Goal: Information Seeking & Learning: Check status

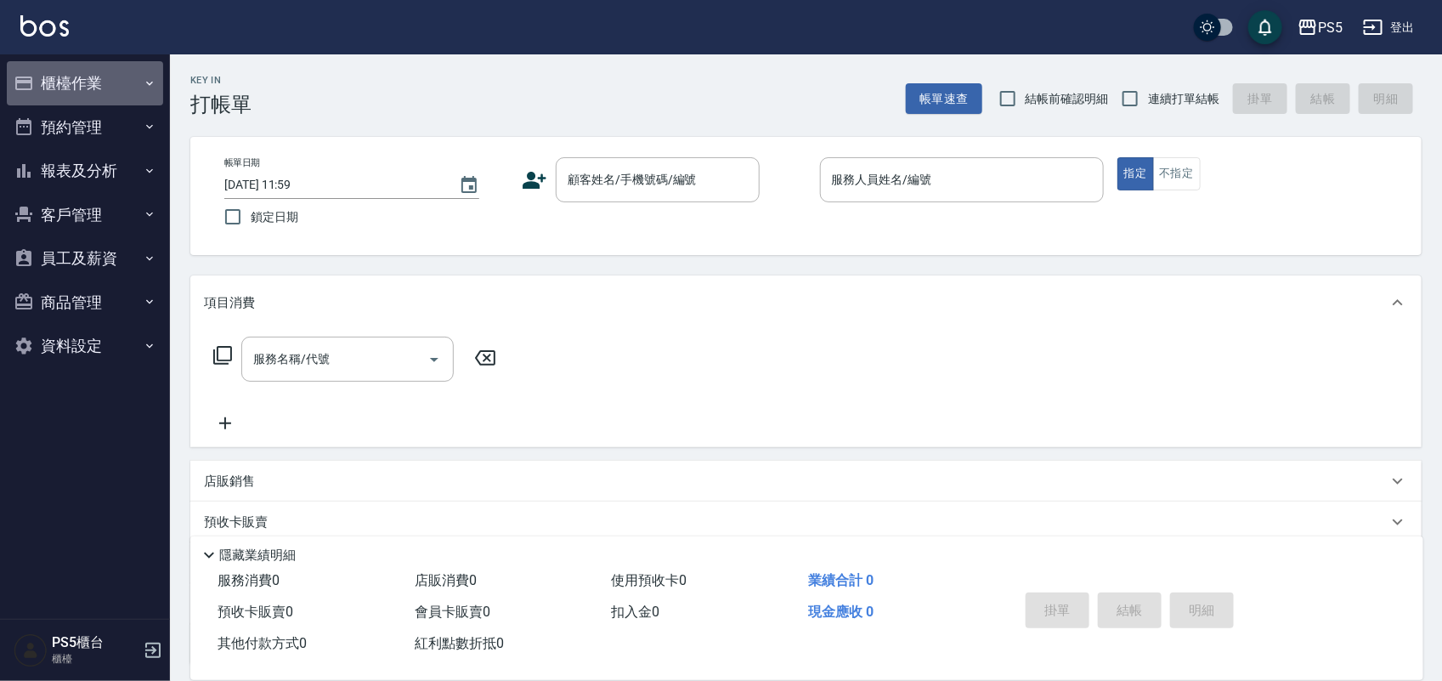
click at [87, 86] on button "櫃檯作業" at bounding box center [85, 83] width 156 height 44
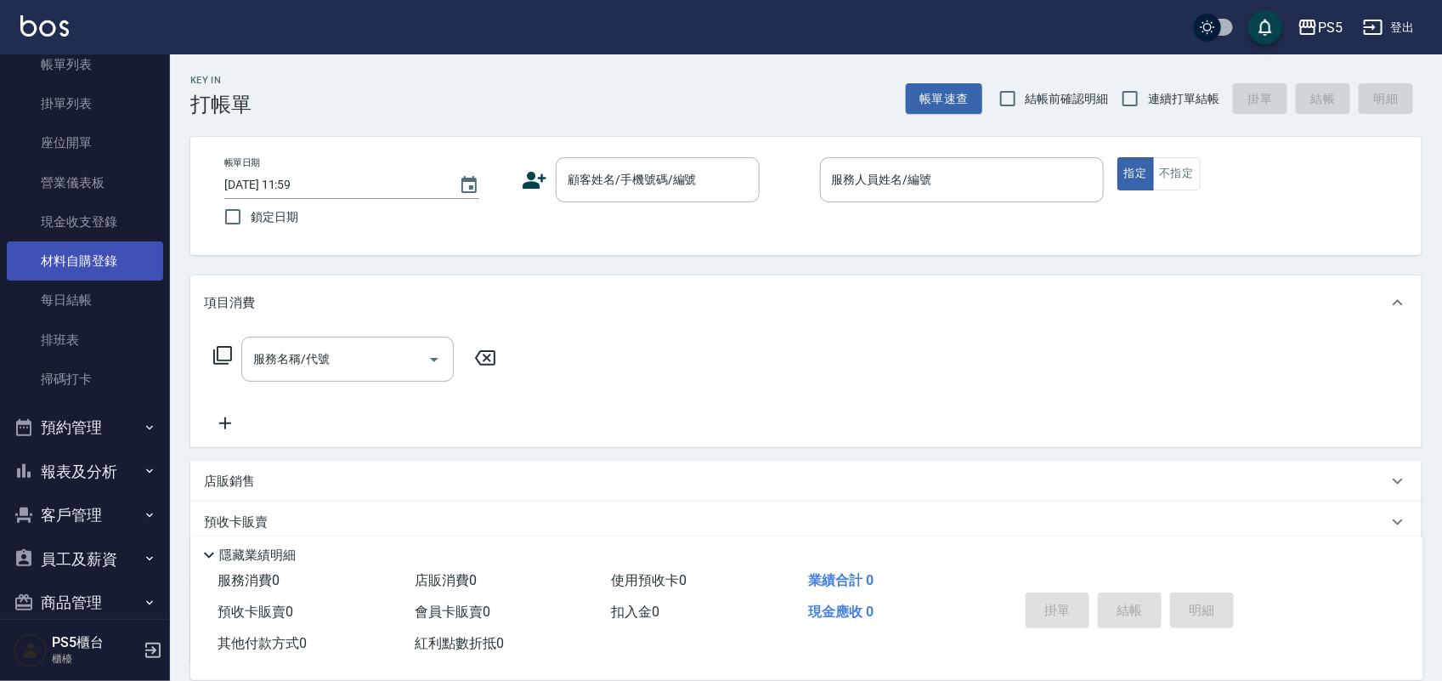
scroll to position [176, 0]
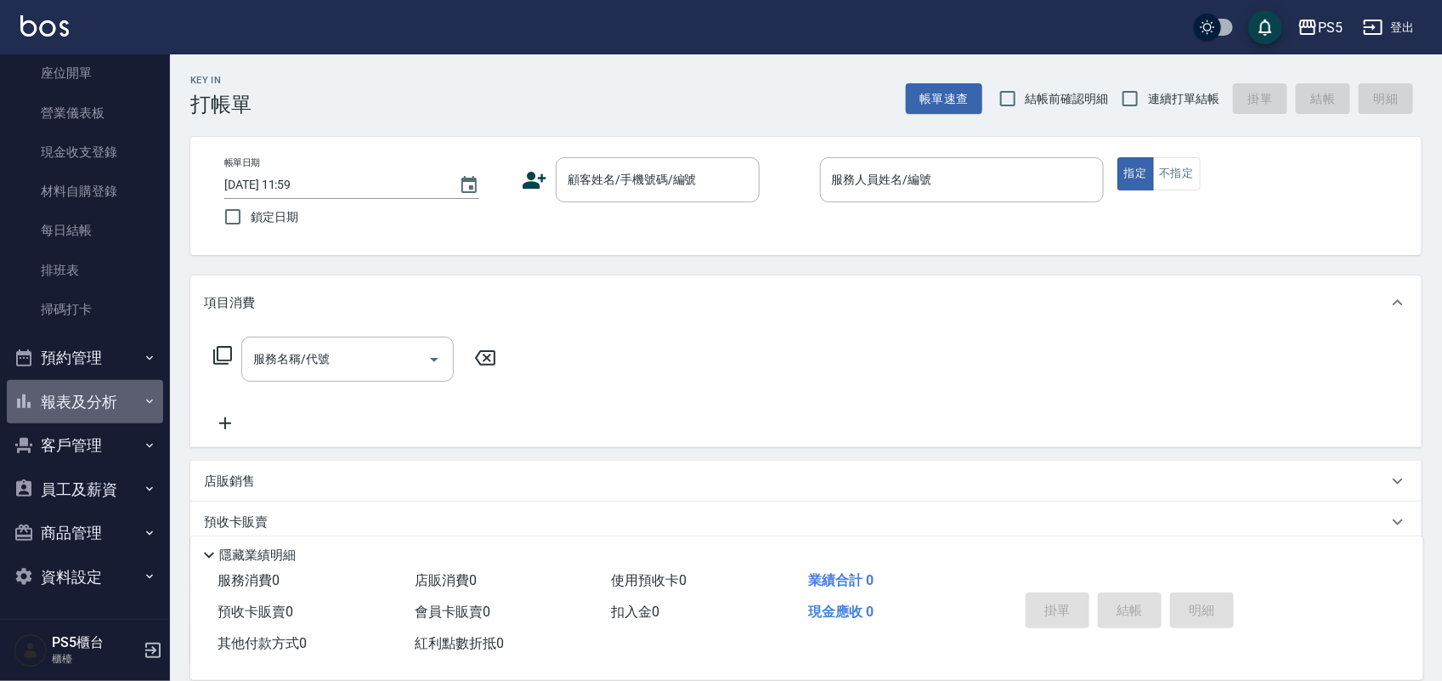
click at [107, 398] on button "報表及分析" at bounding box center [85, 402] width 156 height 44
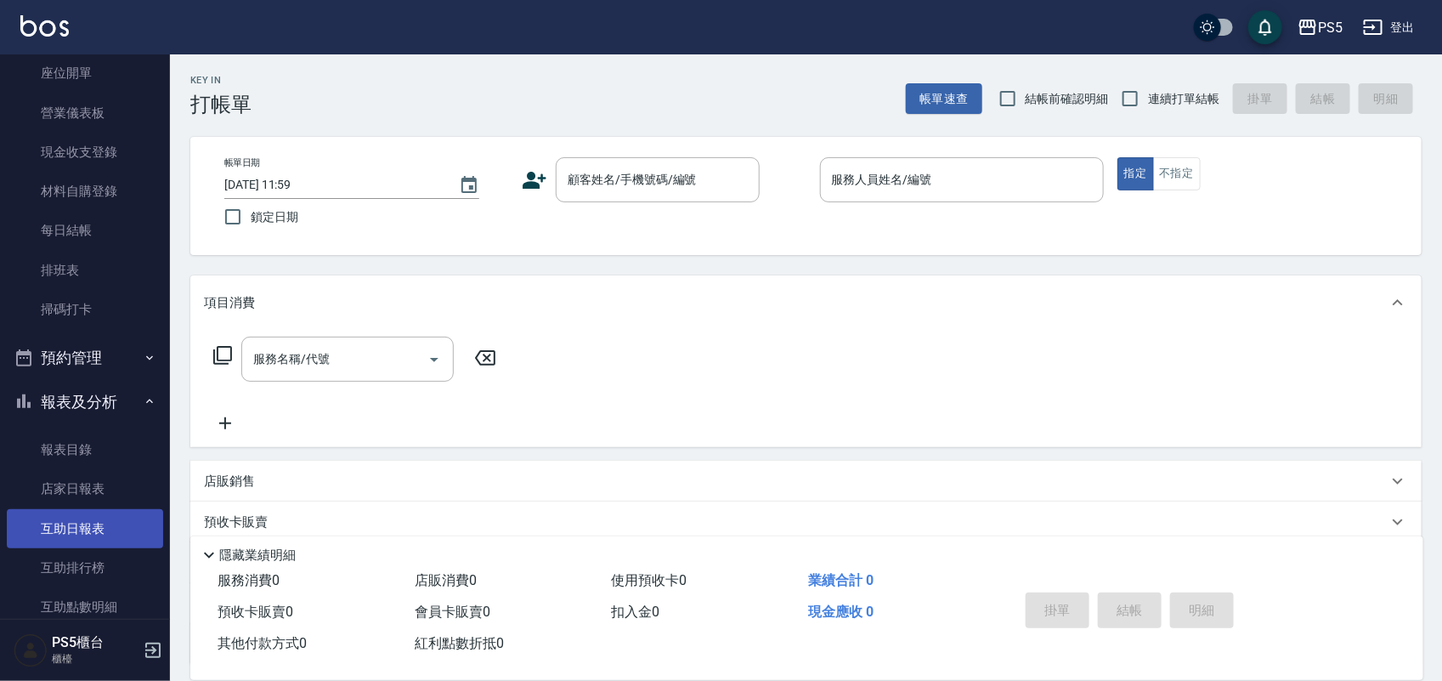
click at [76, 542] on link "互助日報表" at bounding box center [85, 528] width 156 height 39
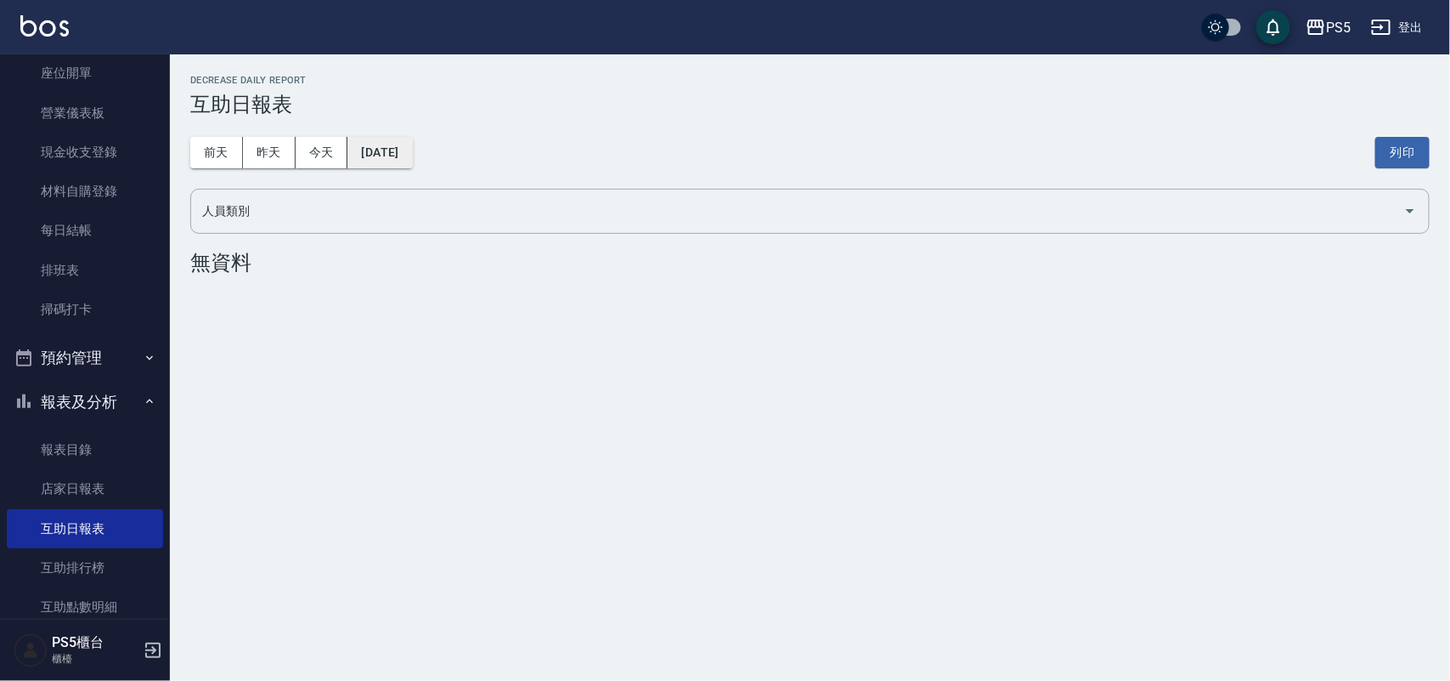
click at [410, 146] on button "[DATE]" at bounding box center [380, 152] width 65 height 31
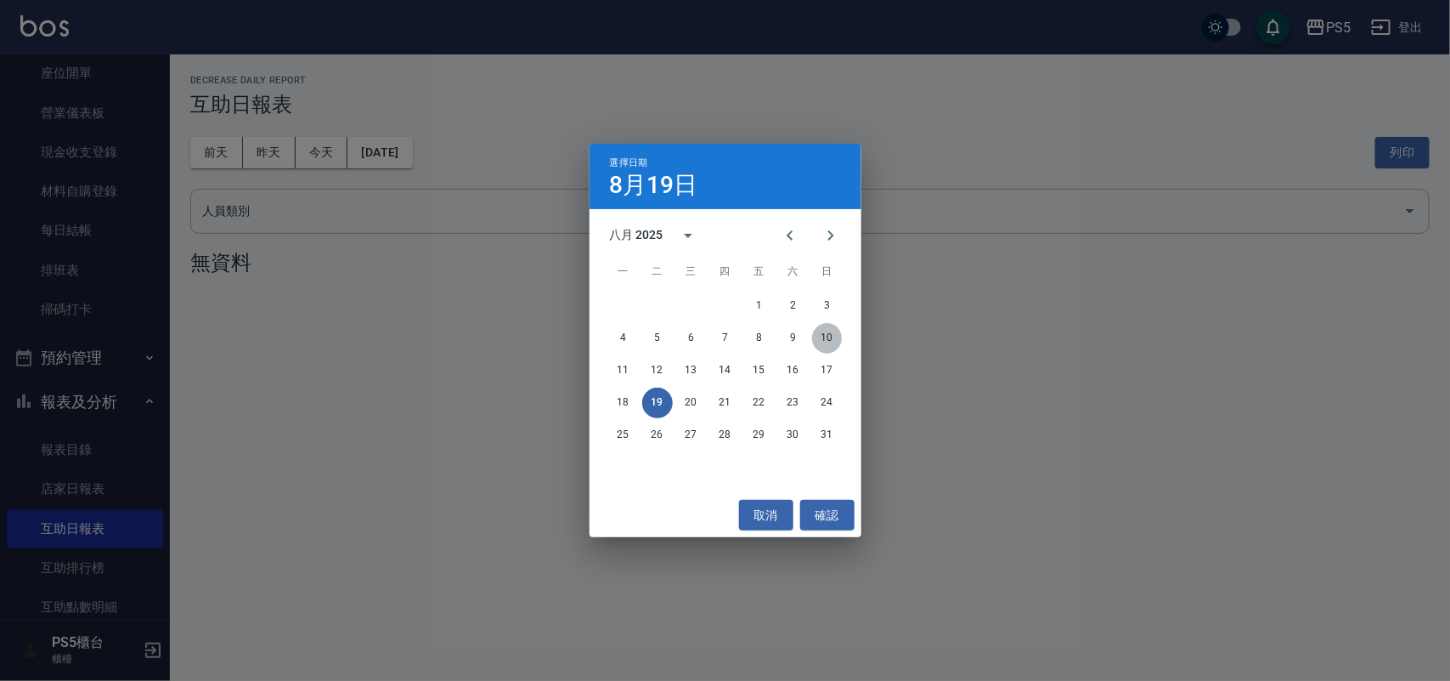
click at [831, 337] on button "10" at bounding box center [827, 338] width 31 height 31
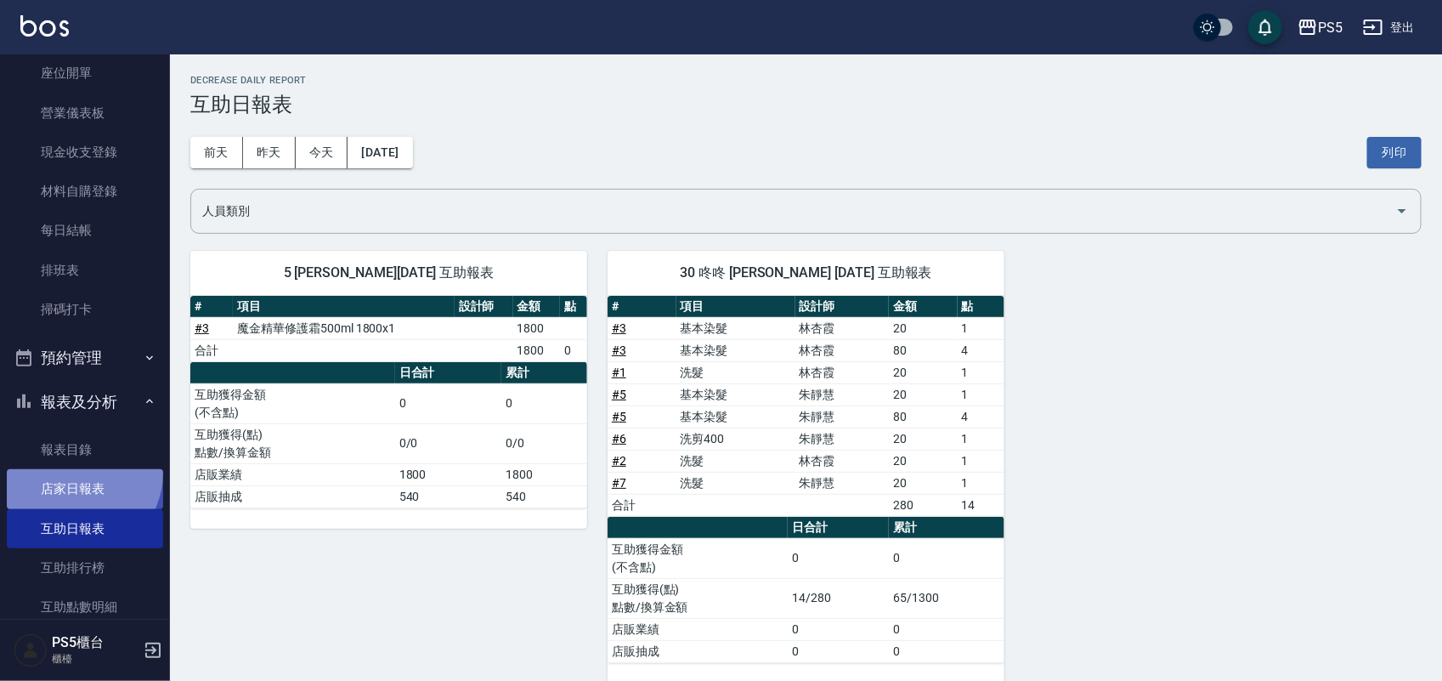
click at [74, 472] on link "店家日報表" at bounding box center [85, 488] width 156 height 39
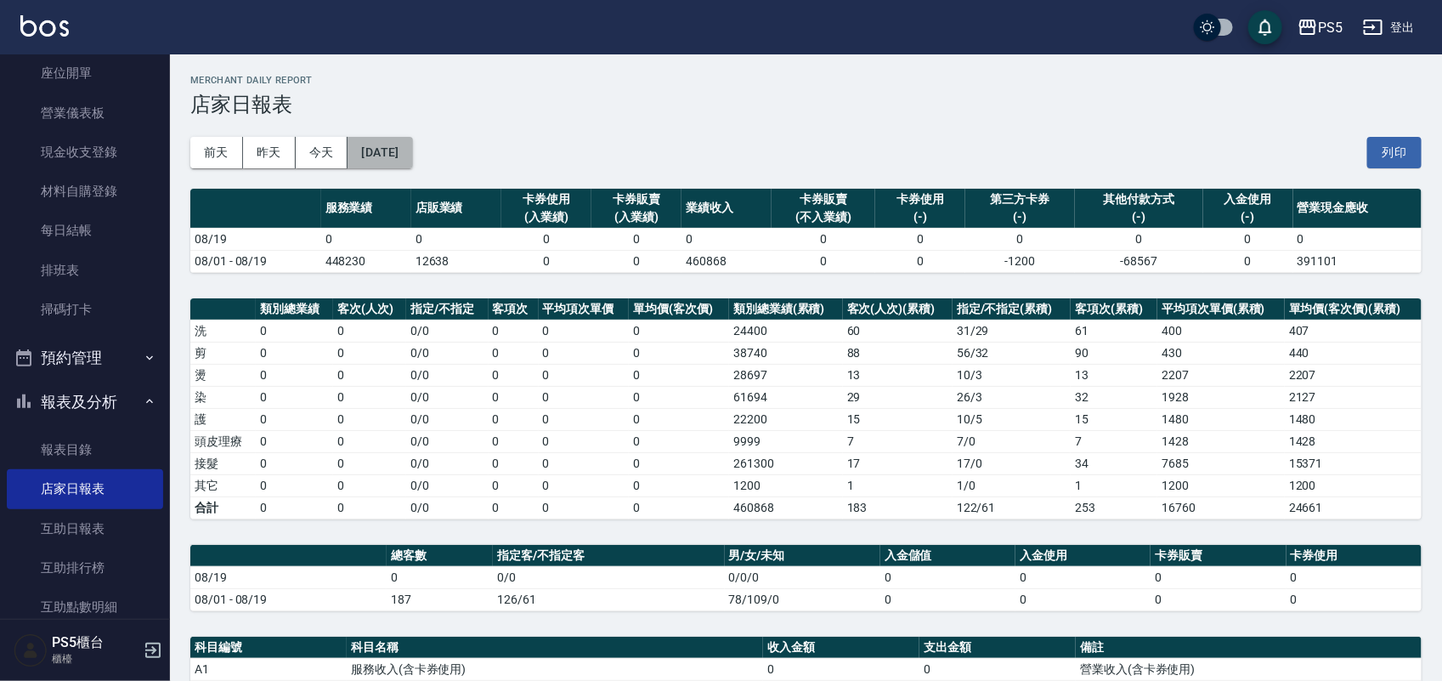
click at [408, 160] on button "[DATE]" at bounding box center [380, 152] width 65 height 31
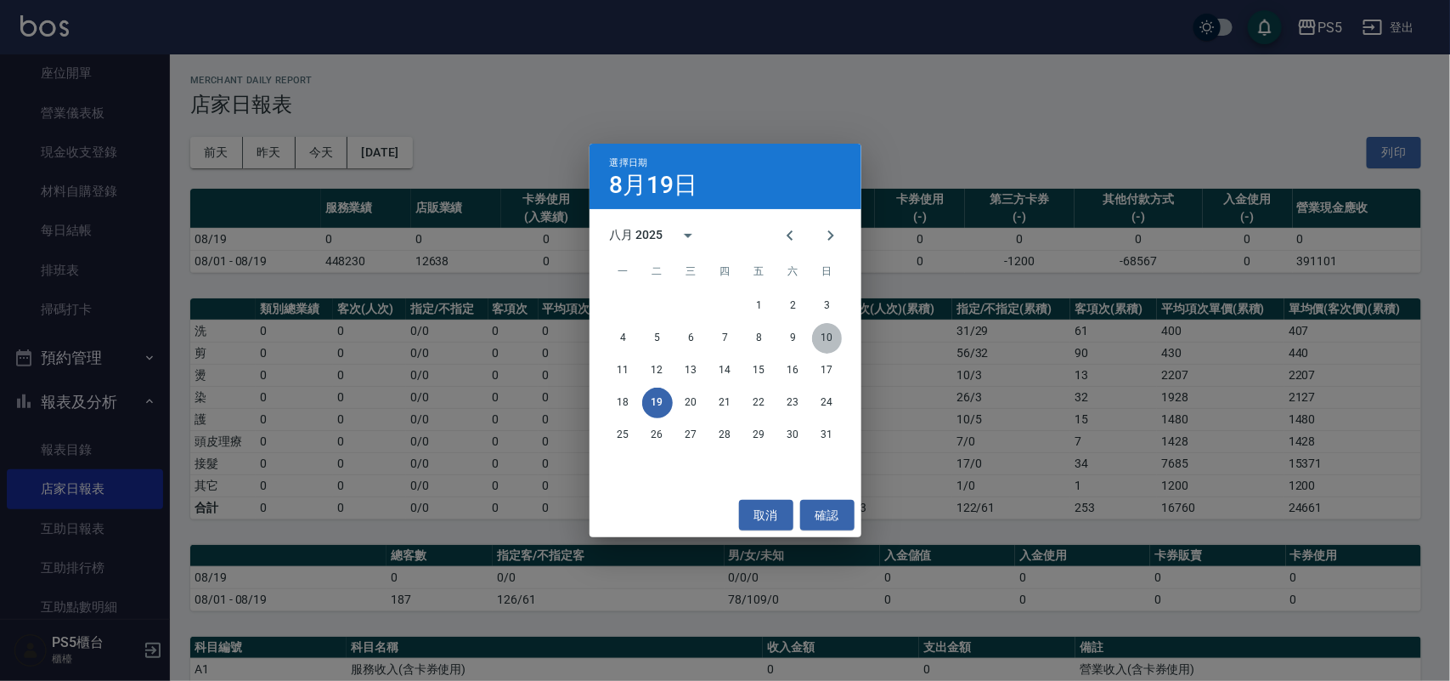
click at [839, 336] on button "10" at bounding box center [827, 338] width 31 height 31
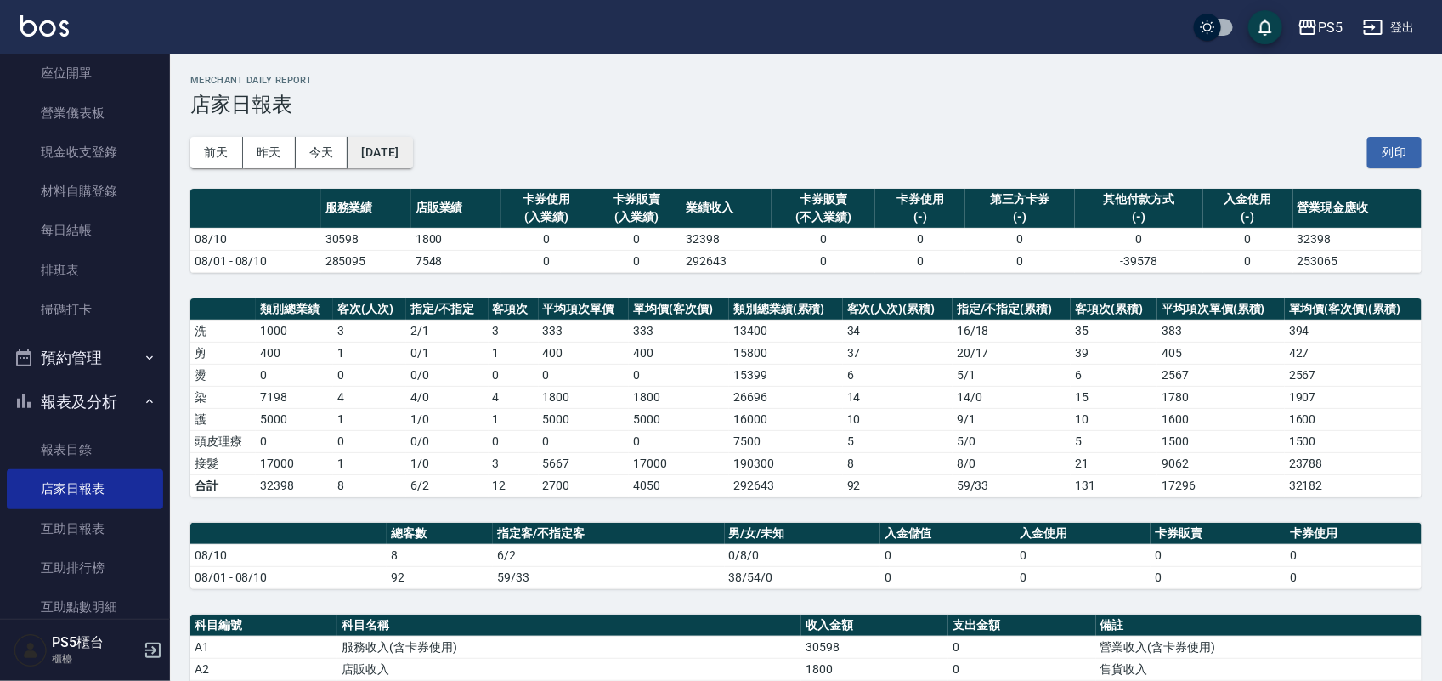
click at [404, 150] on button "[DATE]" at bounding box center [380, 152] width 65 height 31
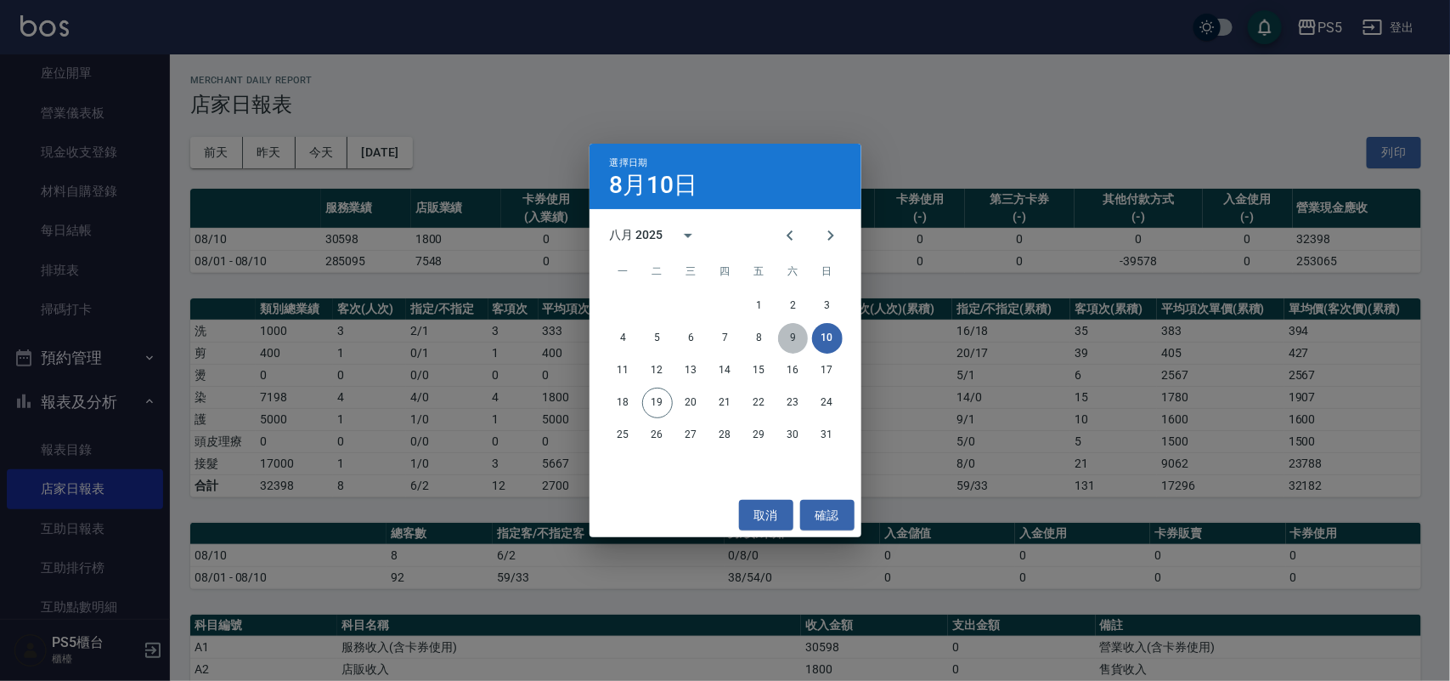
click at [800, 337] on button "9" at bounding box center [793, 338] width 31 height 31
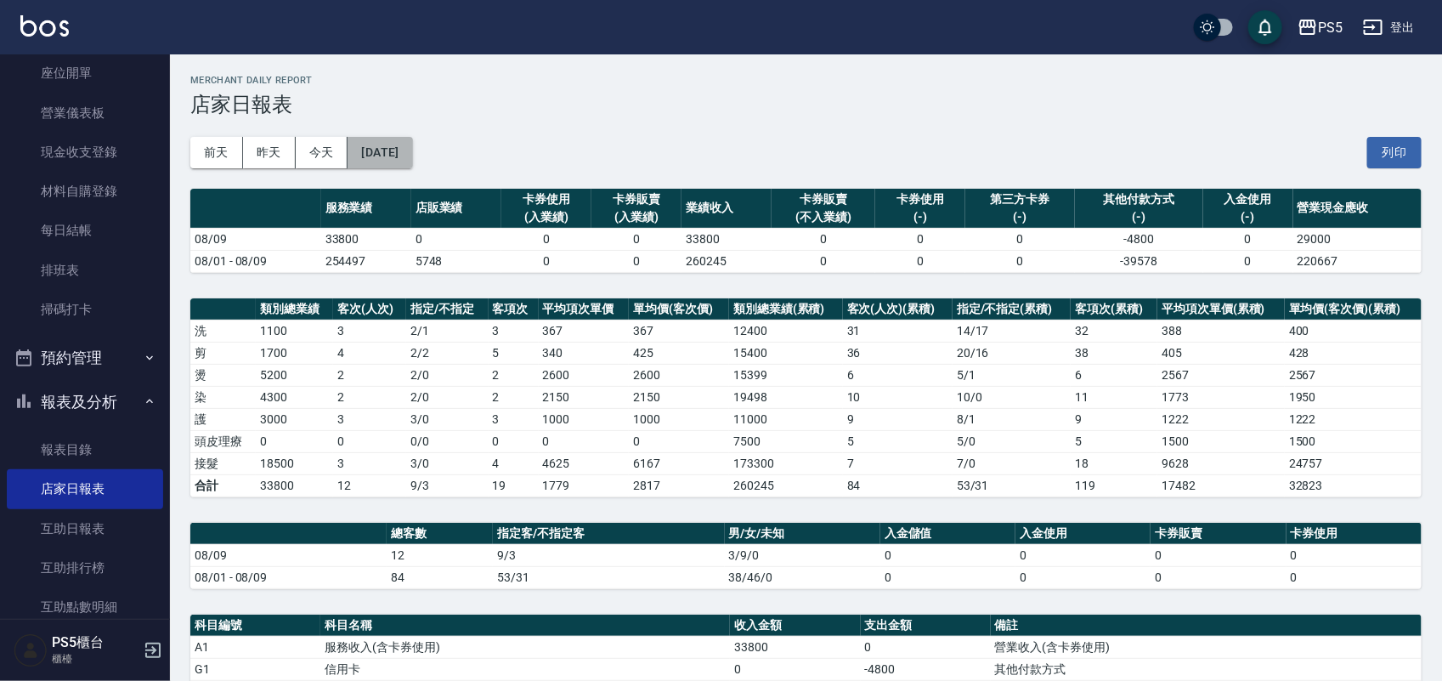
click at [409, 158] on button "[DATE]" at bounding box center [380, 152] width 65 height 31
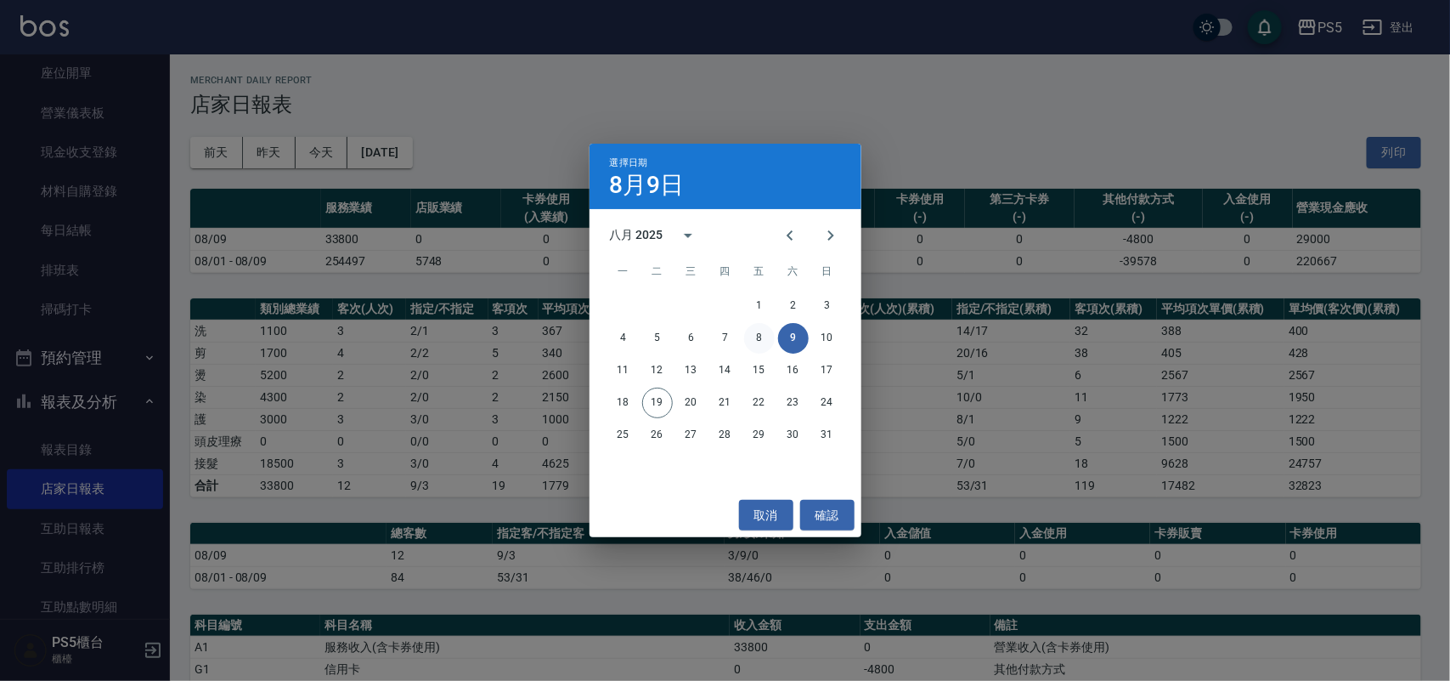
click at [754, 336] on button "8" at bounding box center [759, 338] width 31 height 31
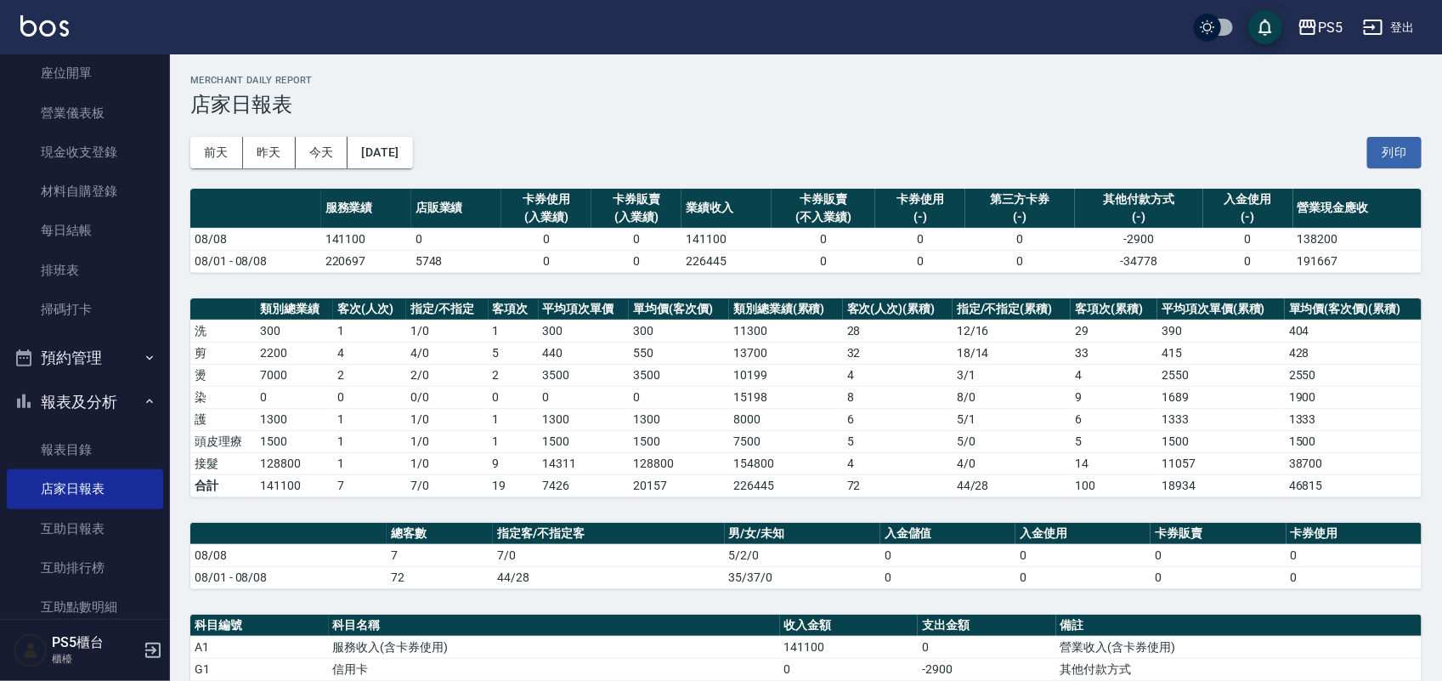
click at [397, 134] on div "[DATE] [DATE] [DATE] [DATE] 列印" at bounding box center [805, 152] width 1231 height 72
click at [404, 149] on button "[DATE]" at bounding box center [380, 152] width 65 height 31
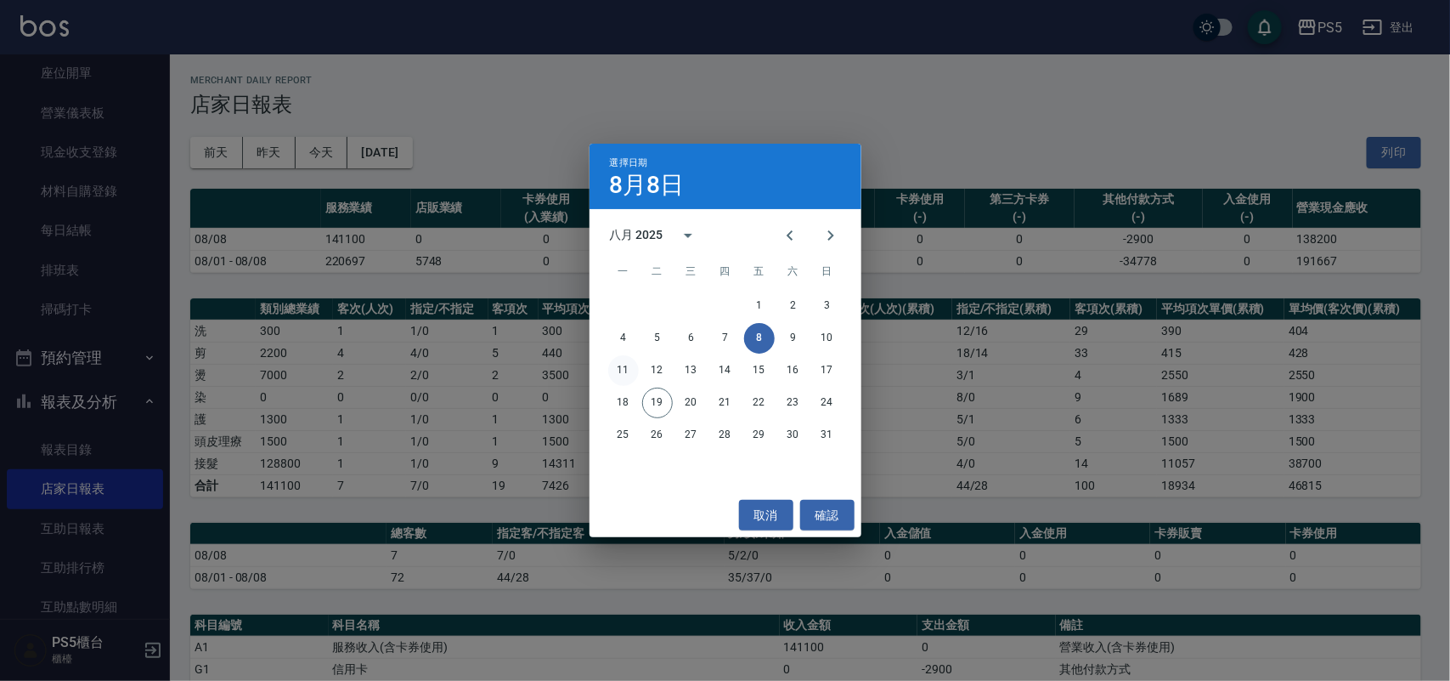
click at [622, 370] on button "11" at bounding box center [623, 370] width 31 height 31
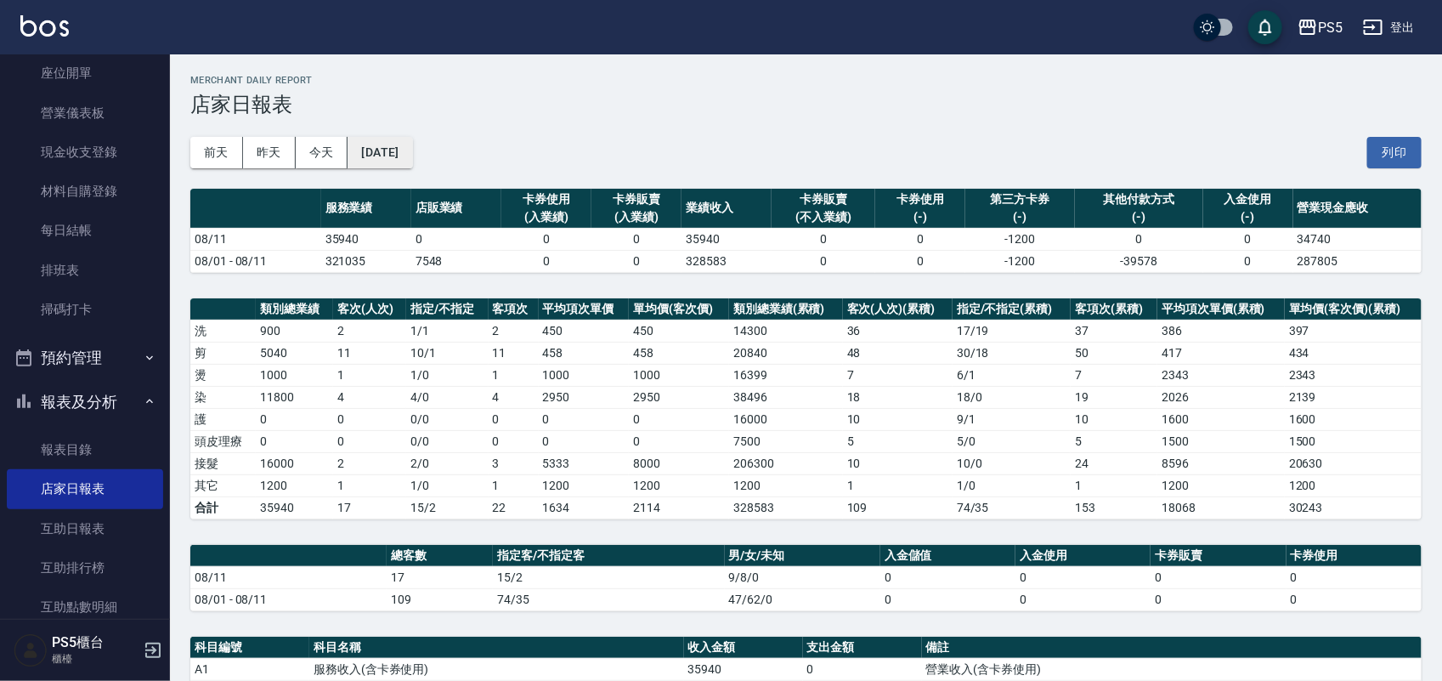
click at [412, 150] on button "[DATE]" at bounding box center [380, 152] width 65 height 31
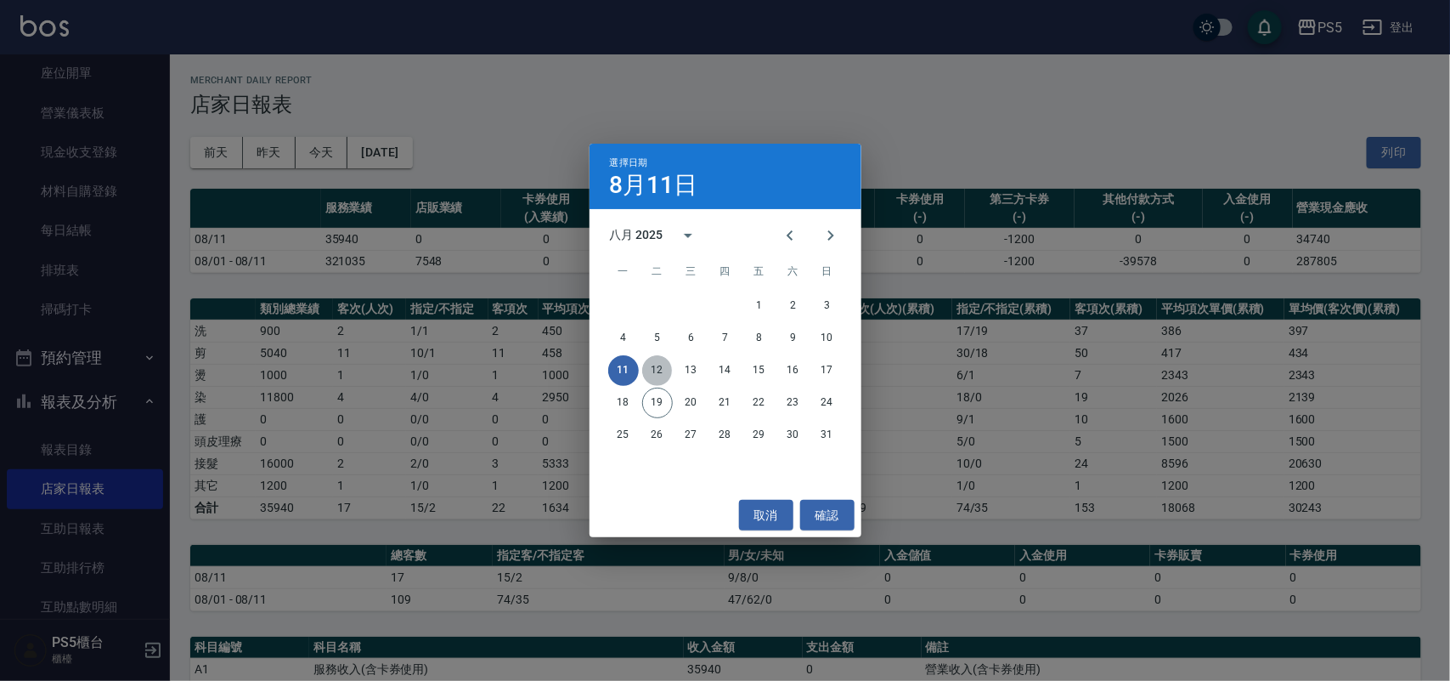
click at [659, 368] on button "12" at bounding box center [657, 370] width 31 height 31
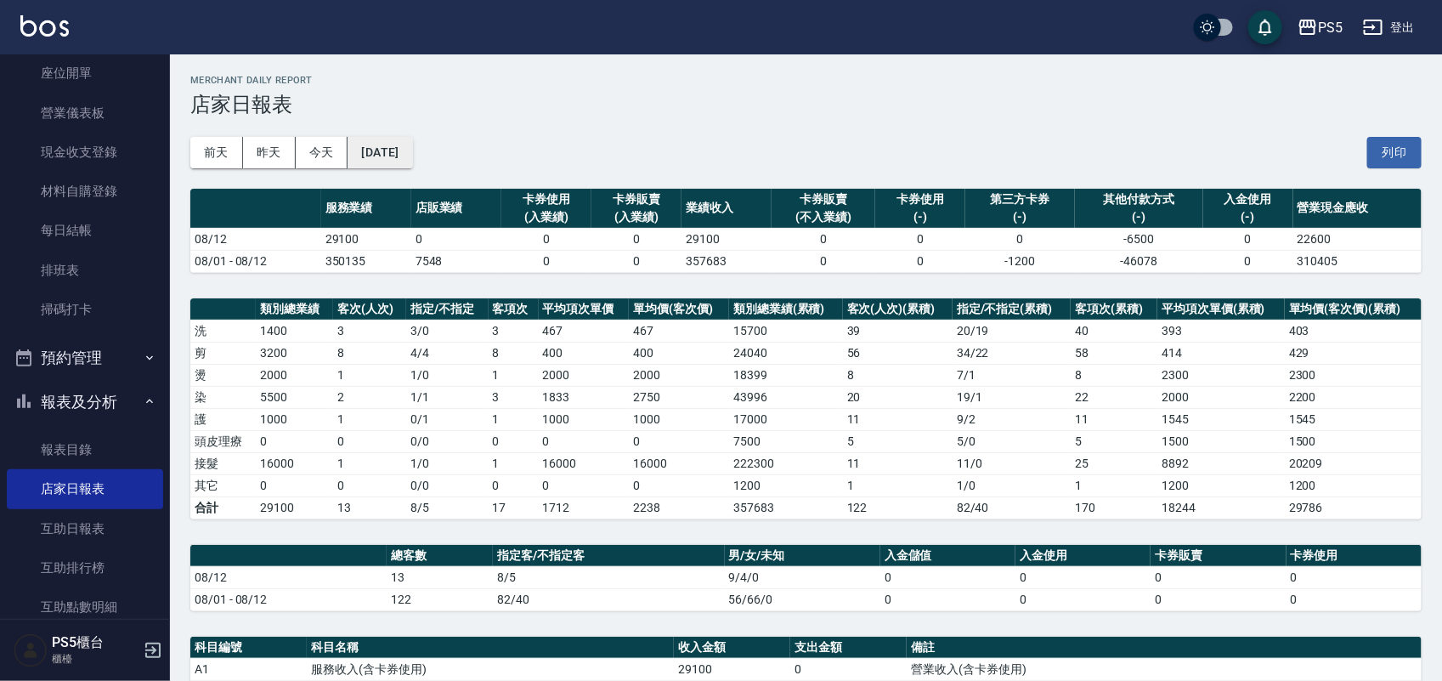
click at [412, 151] on button "[DATE]" at bounding box center [380, 152] width 65 height 31
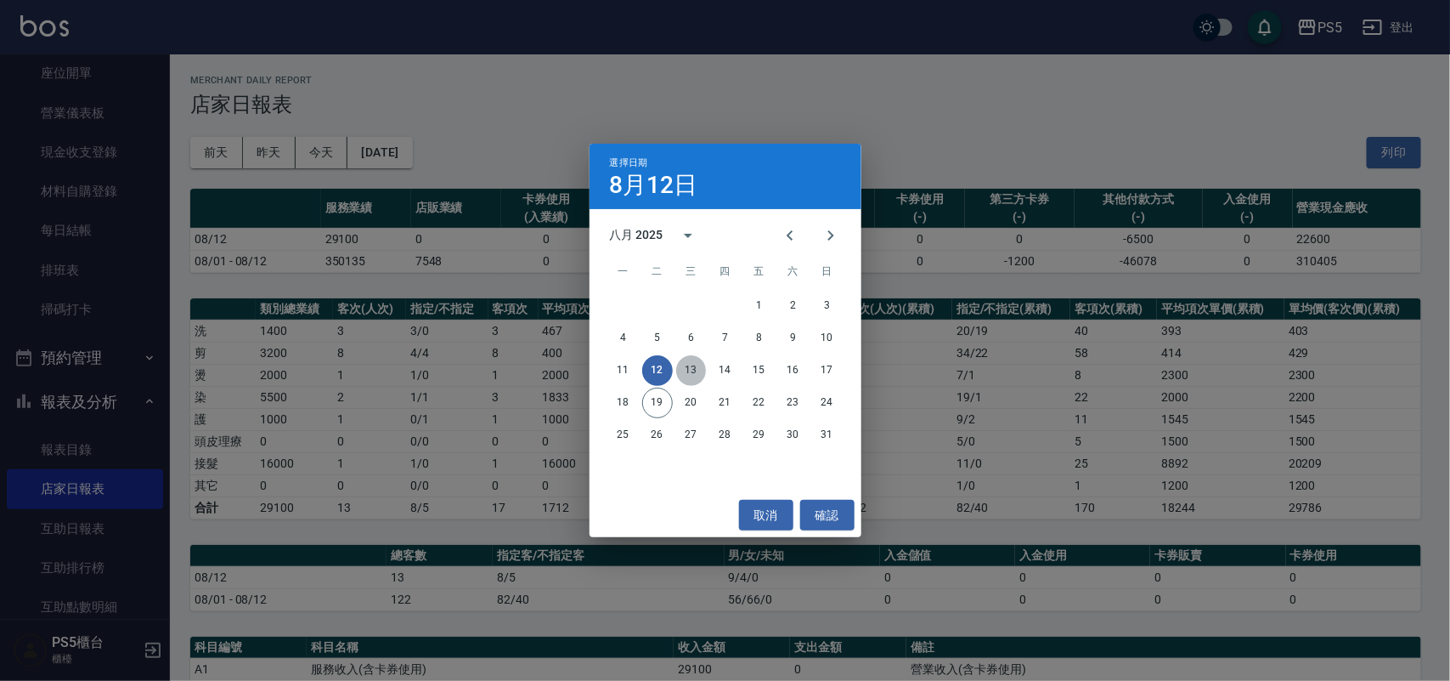
click at [695, 362] on button "13" at bounding box center [691, 370] width 31 height 31
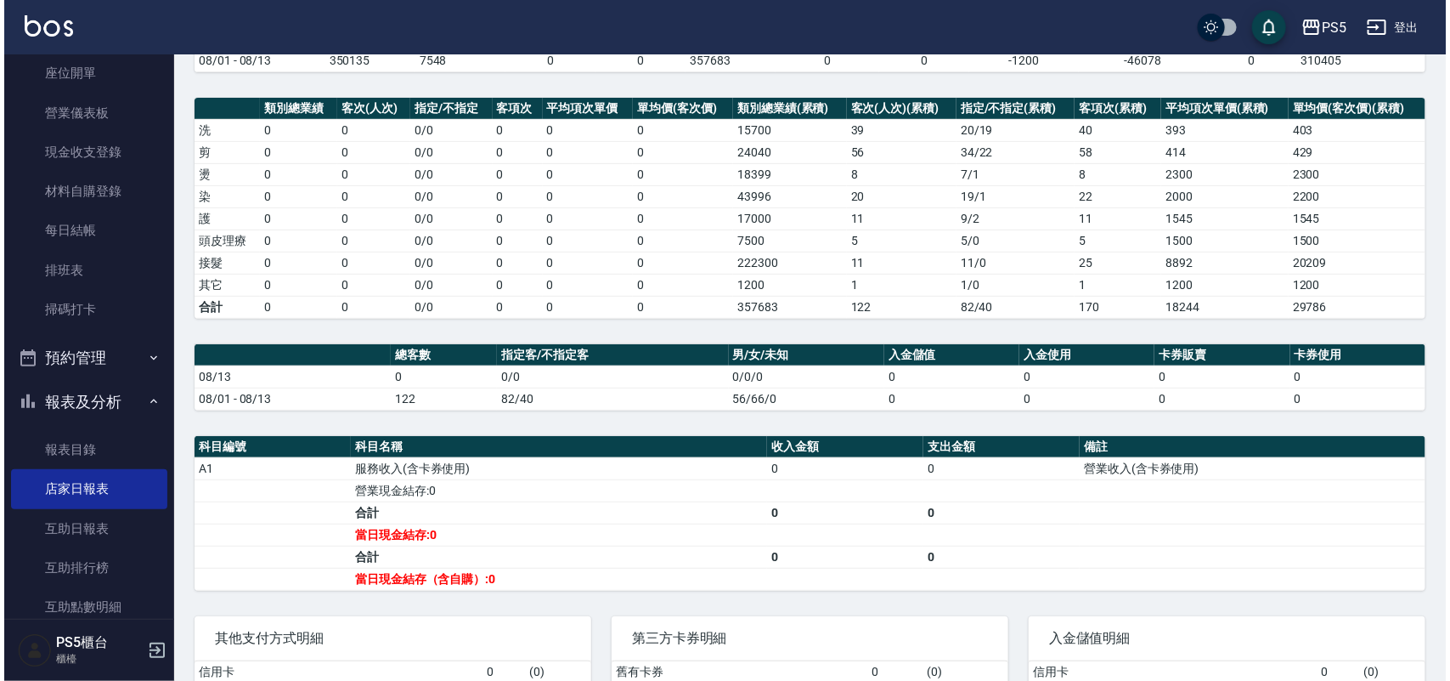
scroll to position [18, 0]
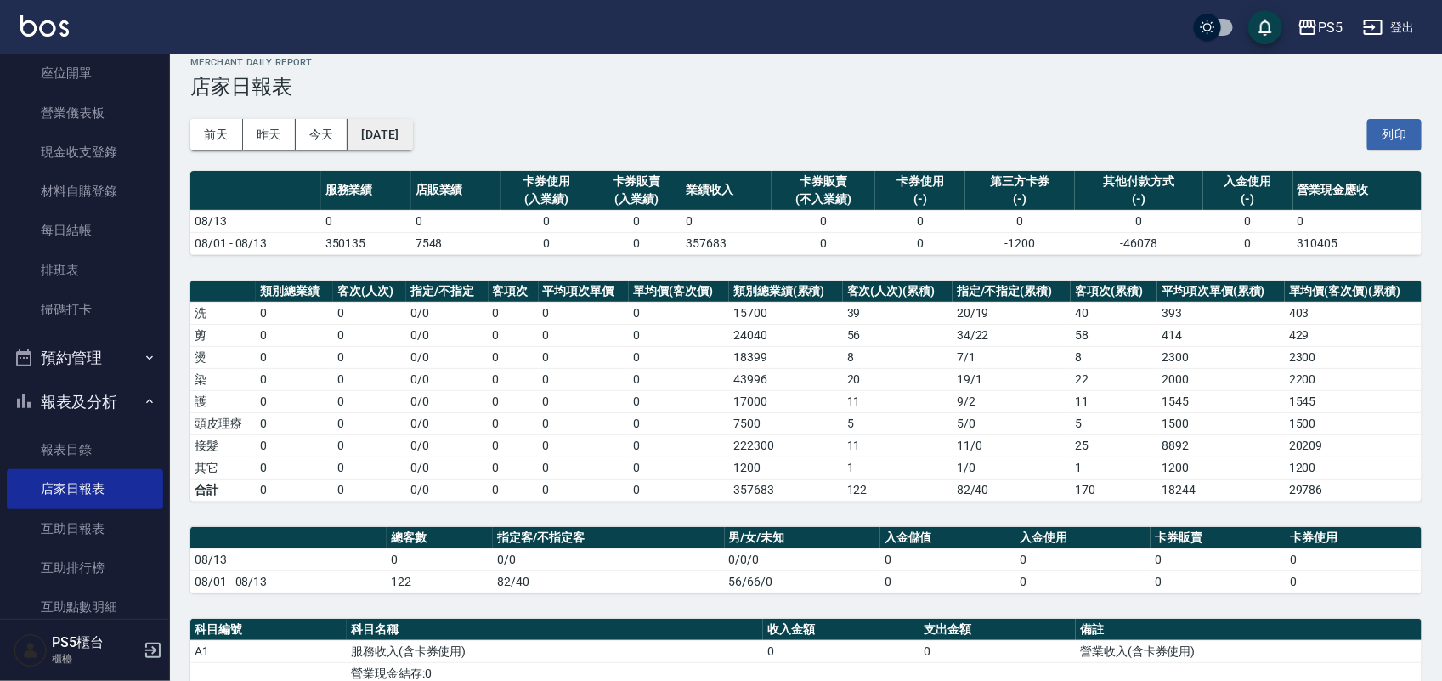
click at [397, 133] on button "[DATE]" at bounding box center [380, 134] width 65 height 31
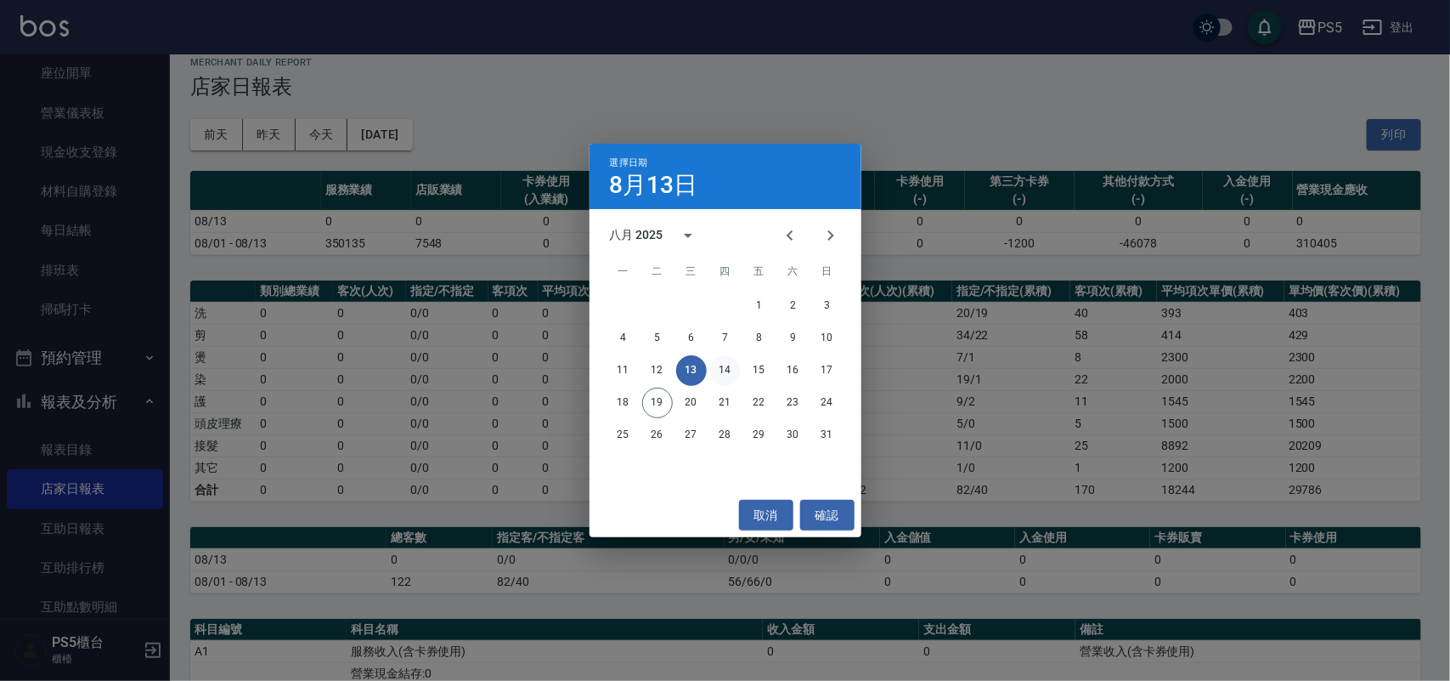
click at [722, 366] on button "14" at bounding box center [725, 370] width 31 height 31
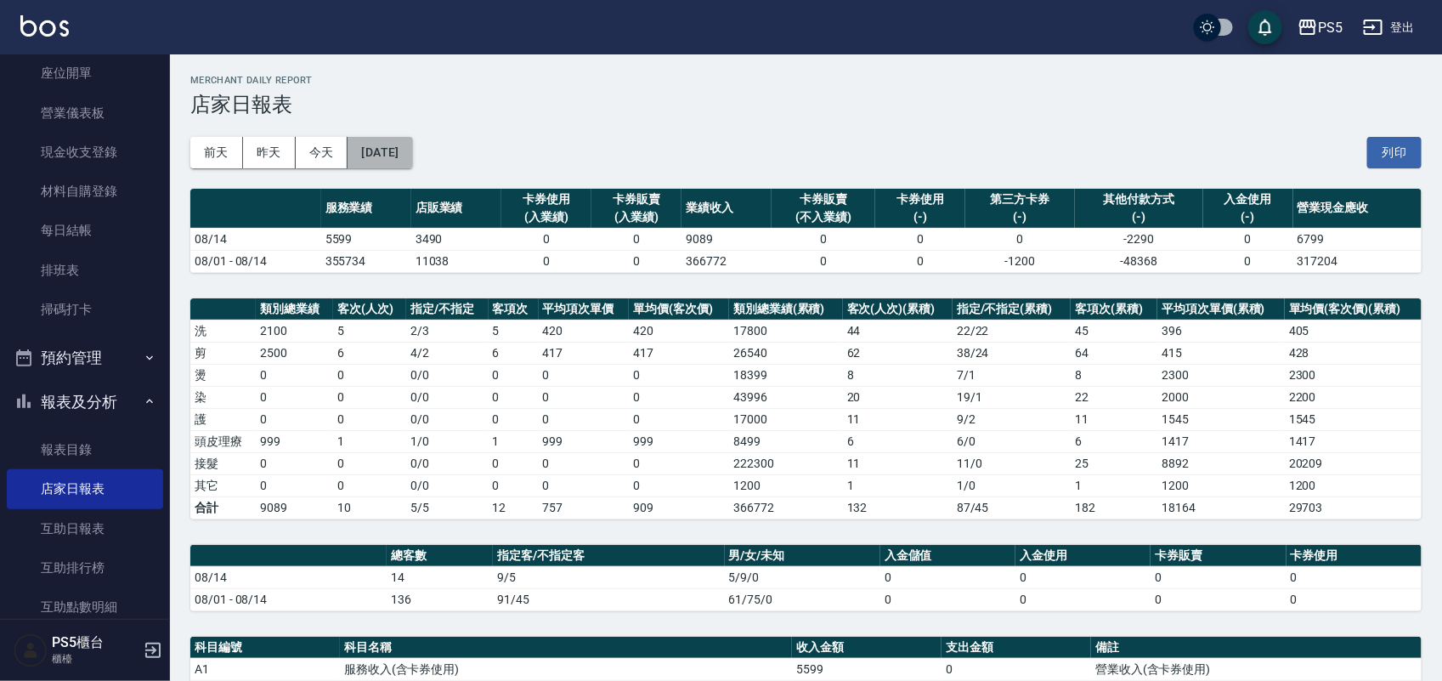
click at [387, 154] on button "[DATE]" at bounding box center [380, 152] width 65 height 31
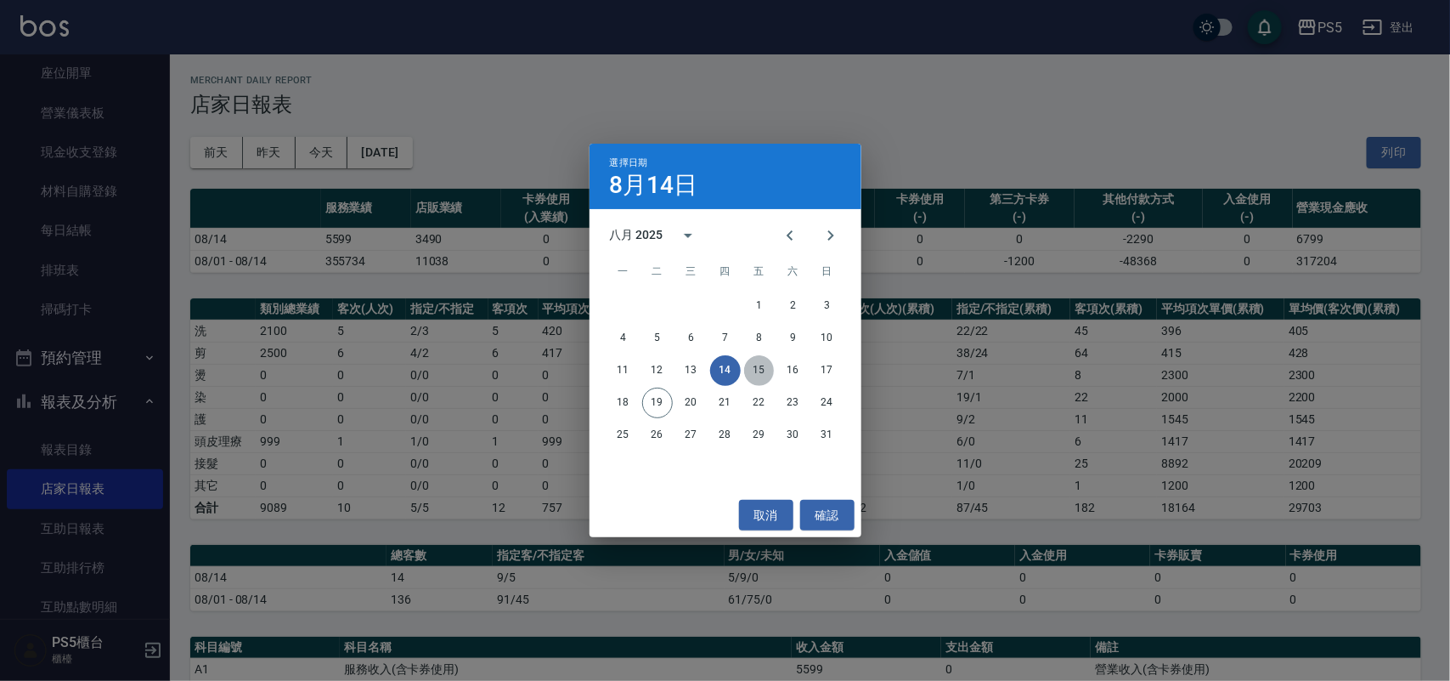
click at [761, 364] on button "15" at bounding box center [759, 370] width 31 height 31
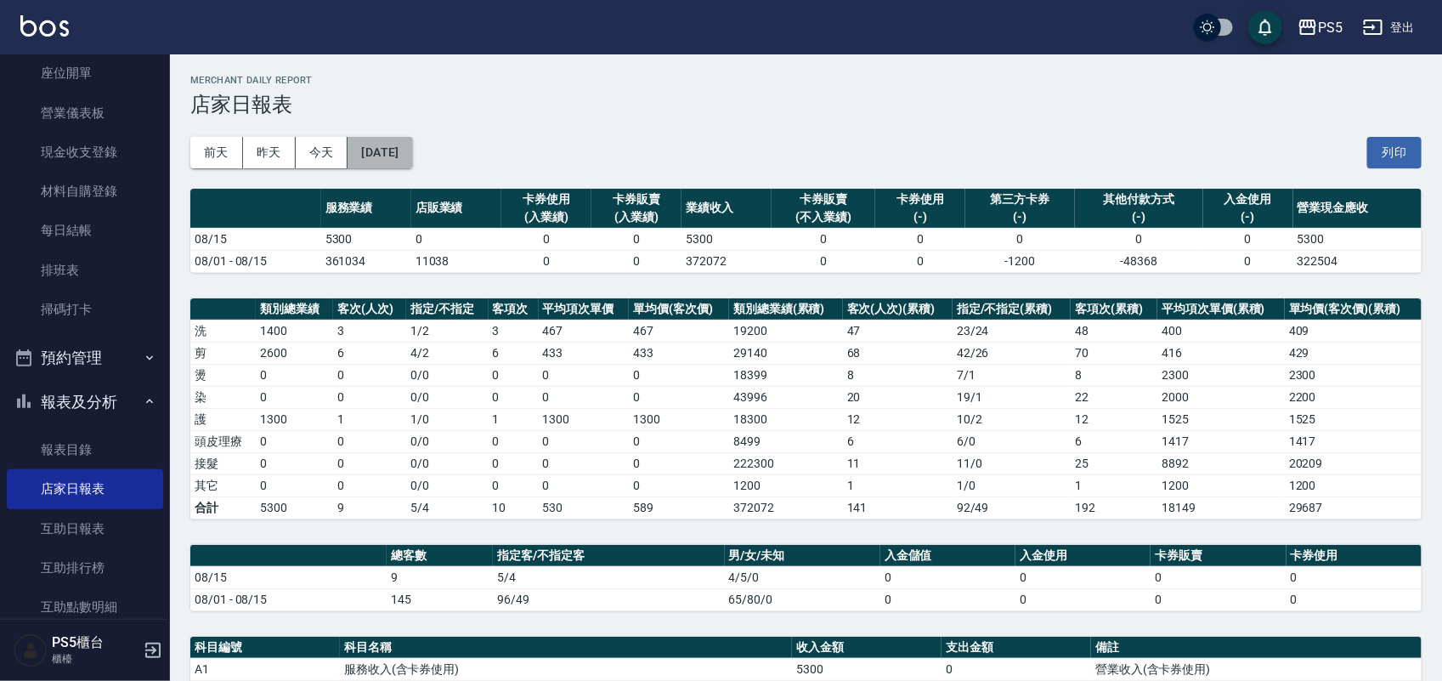
click at [412, 162] on button "[DATE]" at bounding box center [380, 152] width 65 height 31
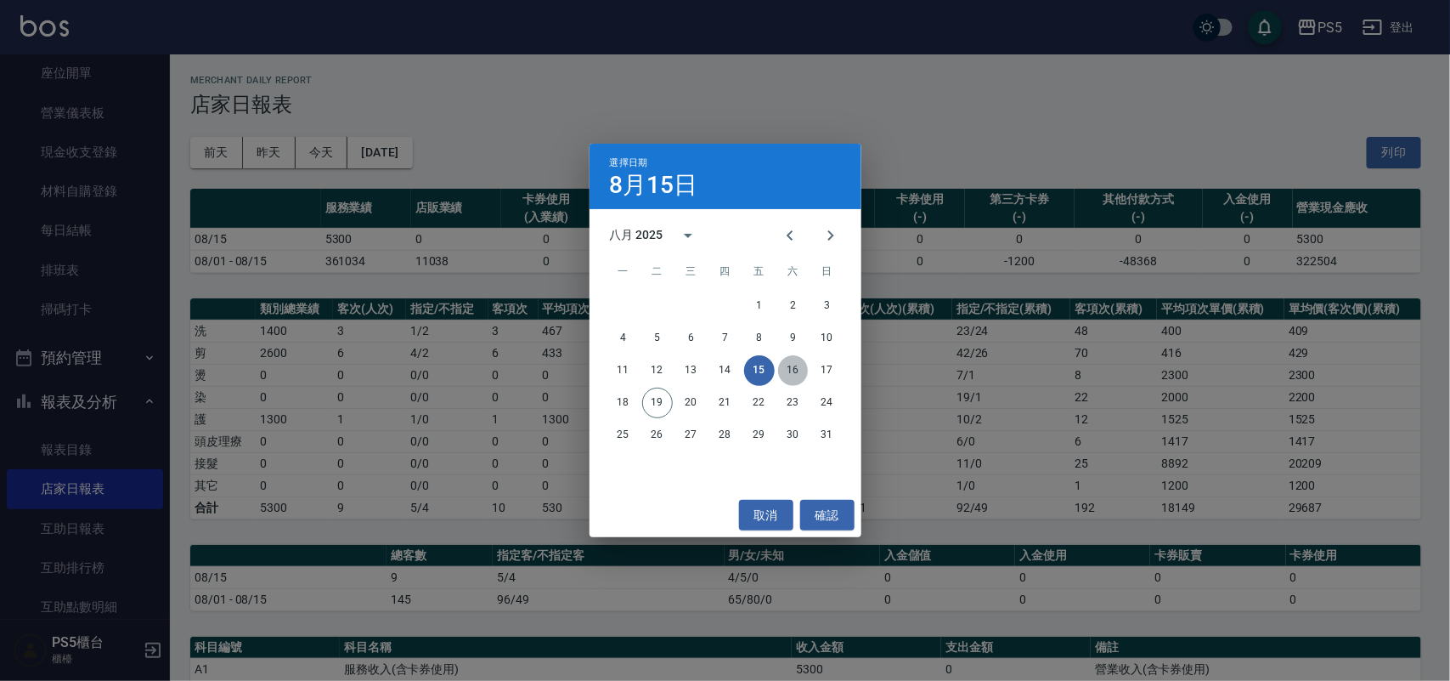
click at [788, 367] on button "16" at bounding box center [793, 370] width 31 height 31
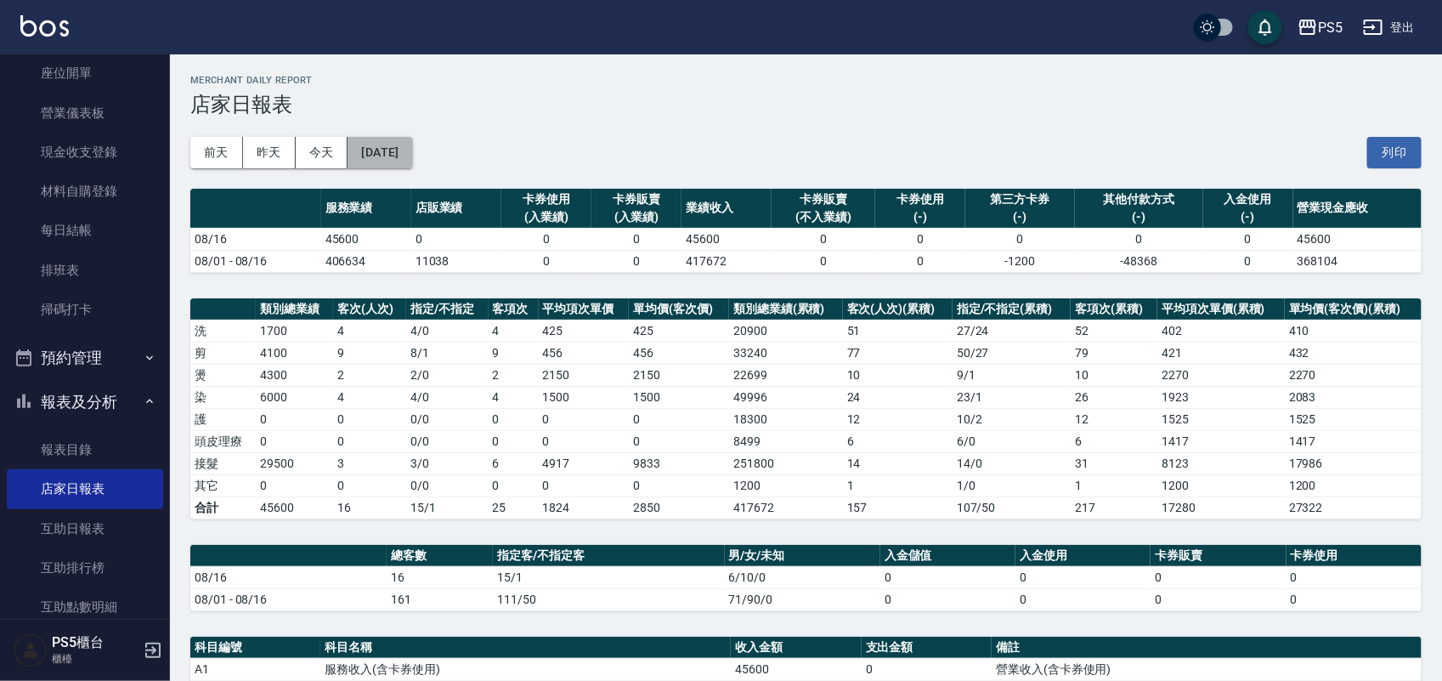
click at [412, 158] on button "[DATE]" at bounding box center [380, 152] width 65 height 31
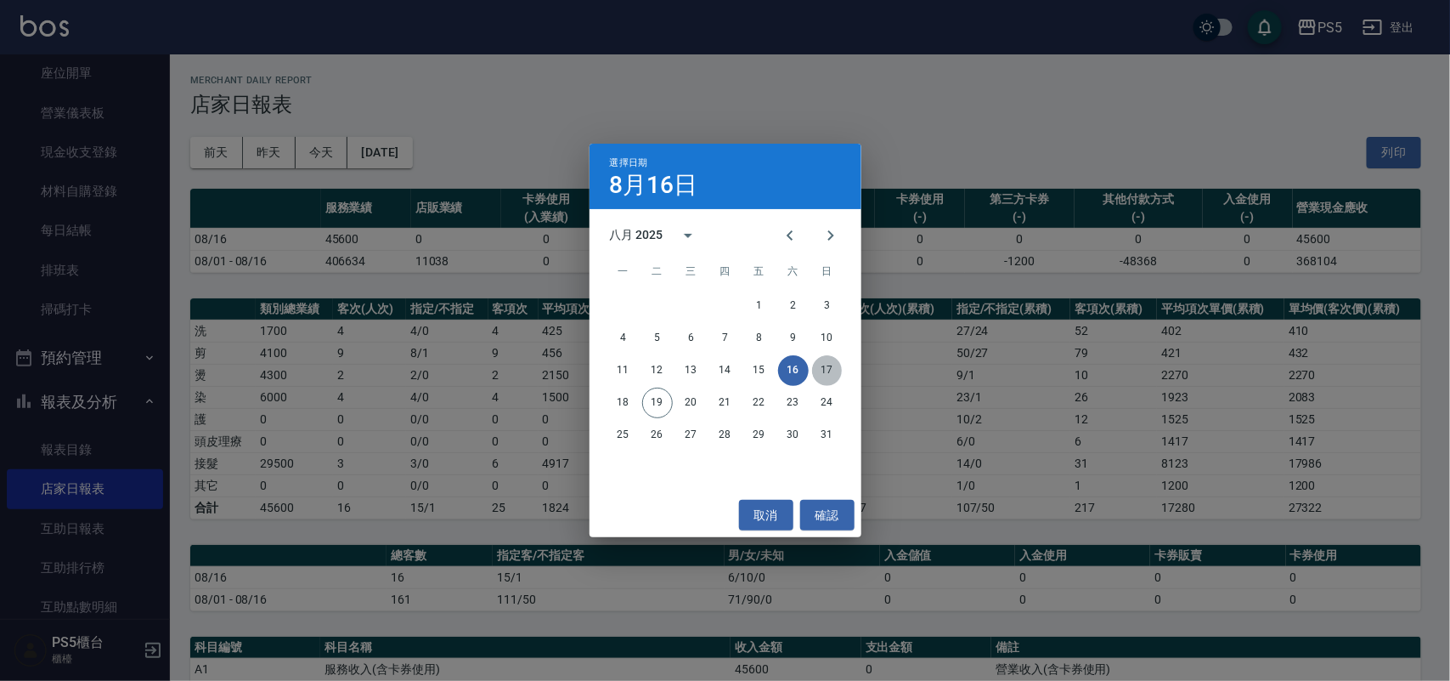
click at [828, 359] on button "17" at bounding box center [827, 370] width 31 height 31
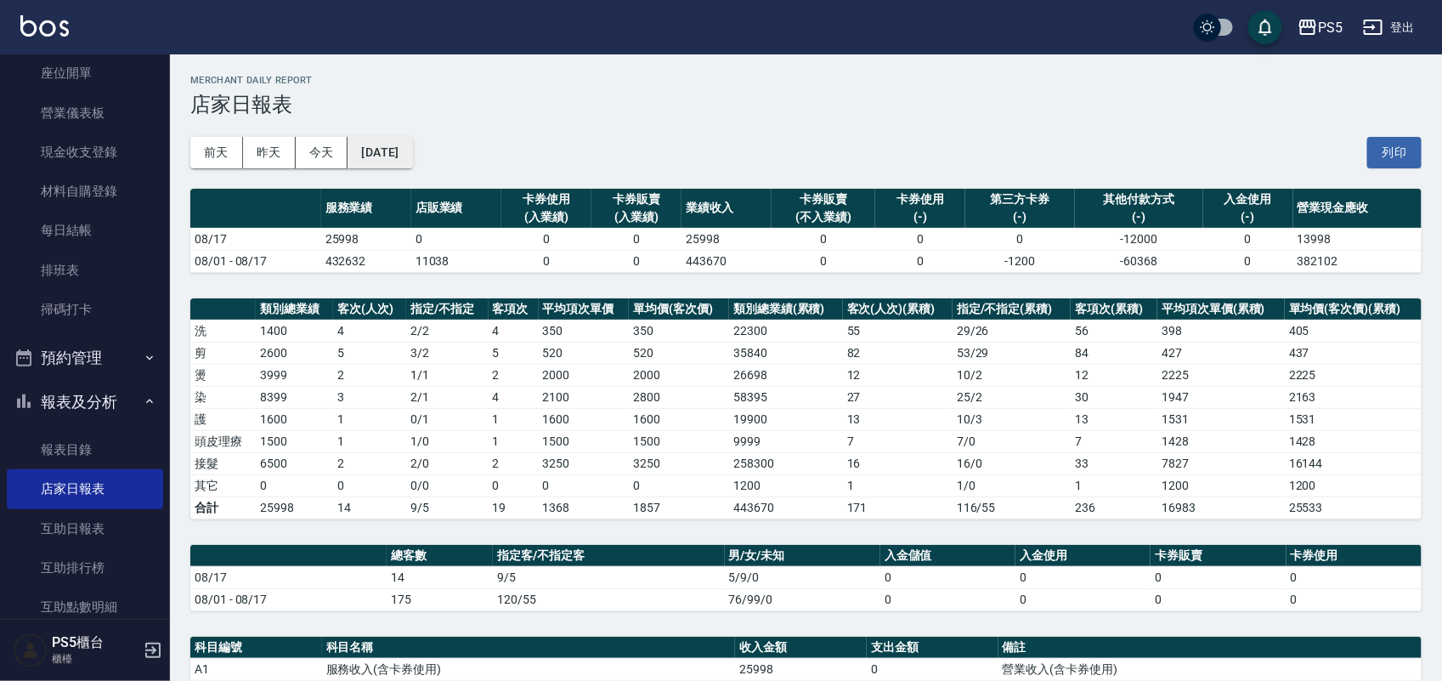
click at [412, 155] on button "[DATE]" at bounding box center [380, 152] width 65 height 31
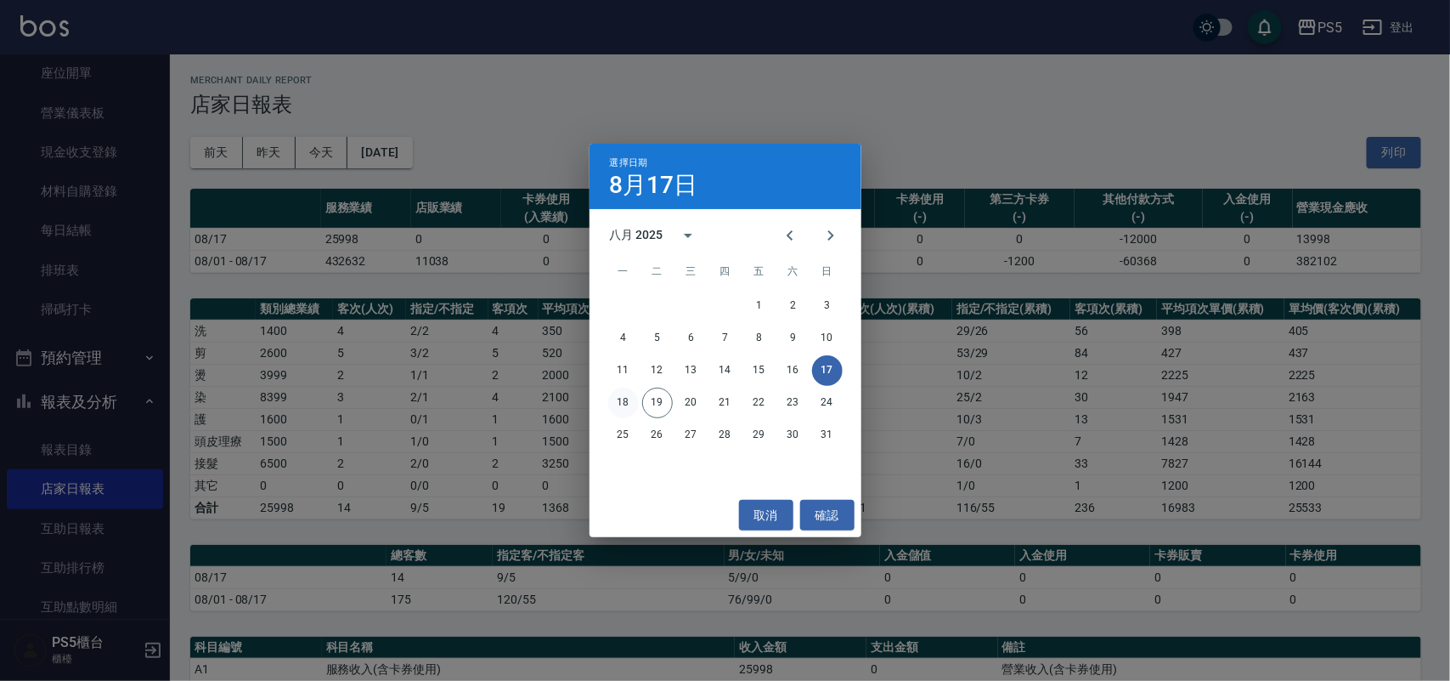
click at [627, 405] on button "18" at bounding box center [623, 402] width 31 height 31
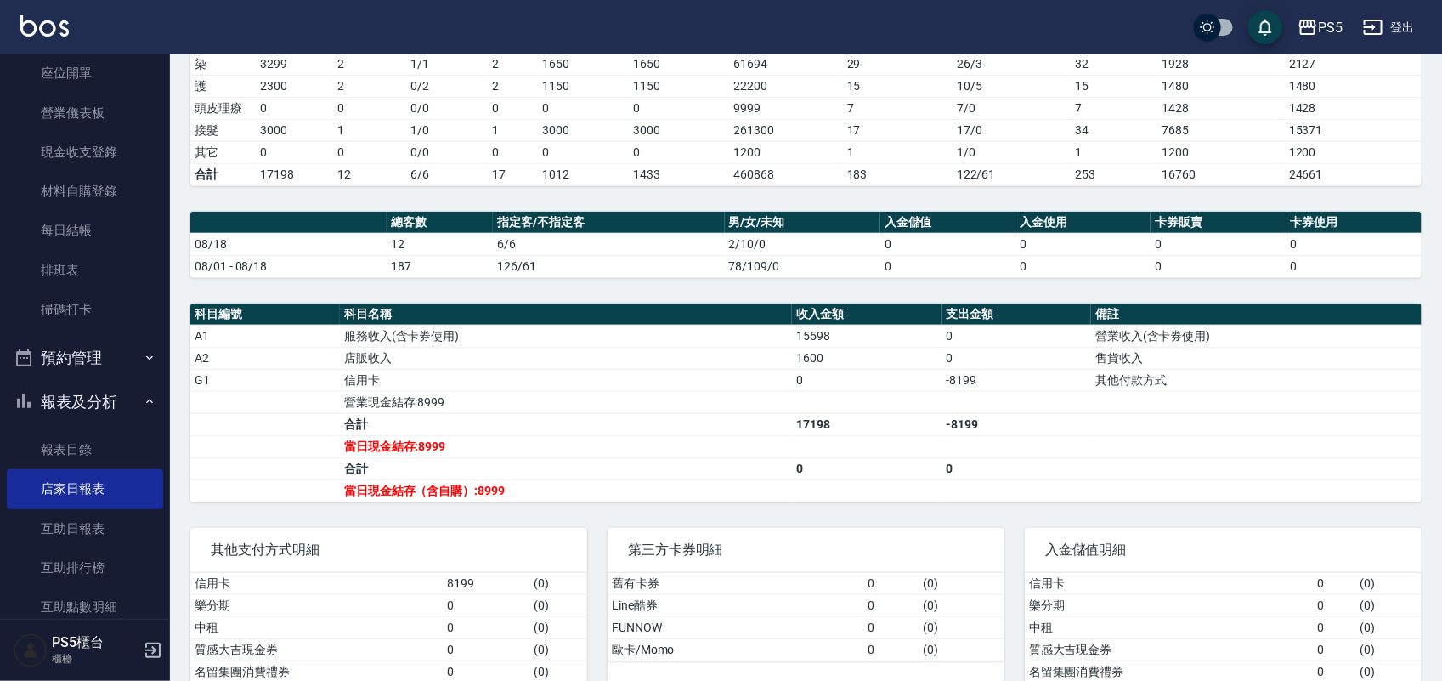
scroll to position [381, 0]
